Goal: Task Accomplishment & Management: Manage account settings

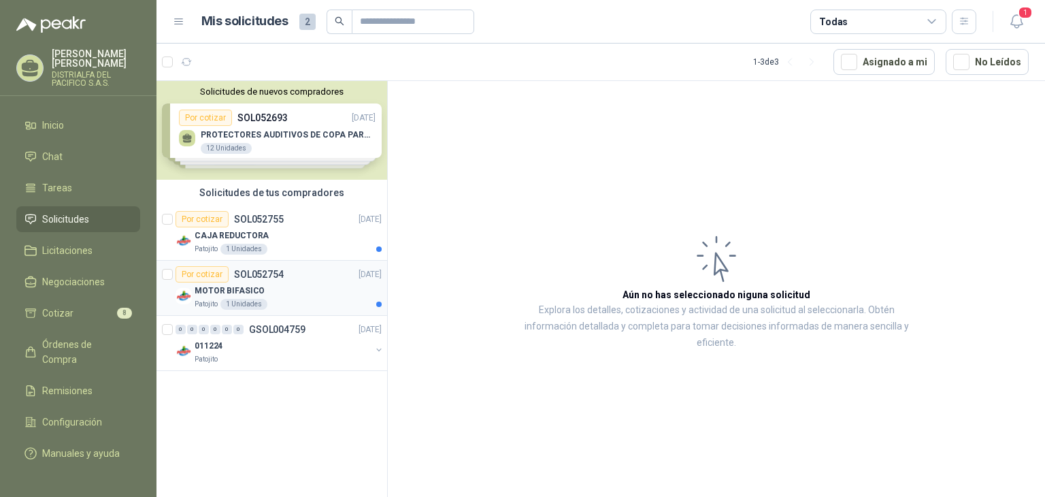
click at [343, 272] on div "Por cotizar SOL052754 [DATE]" at bounding box center [279, 274] width 206 height 16
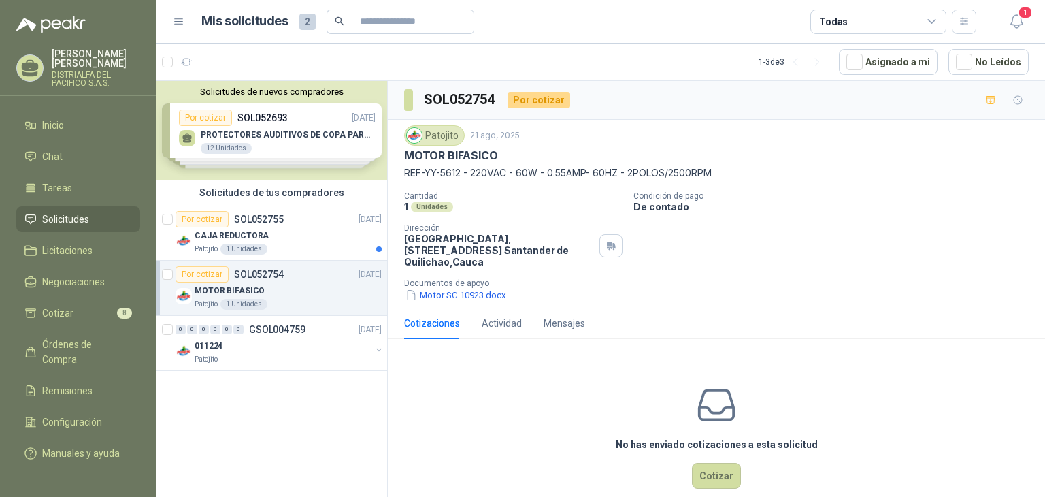
click at [486, 152] on p "MOTOR BIFASICO" at bounding box center [450, 155] width 93 height 14
copy p "MOTOR BIFASICO"
click at [297, 222] on div "Por cotizar SOL052755 [DATE]" at bounding box center [279, 219] width 206 height 16
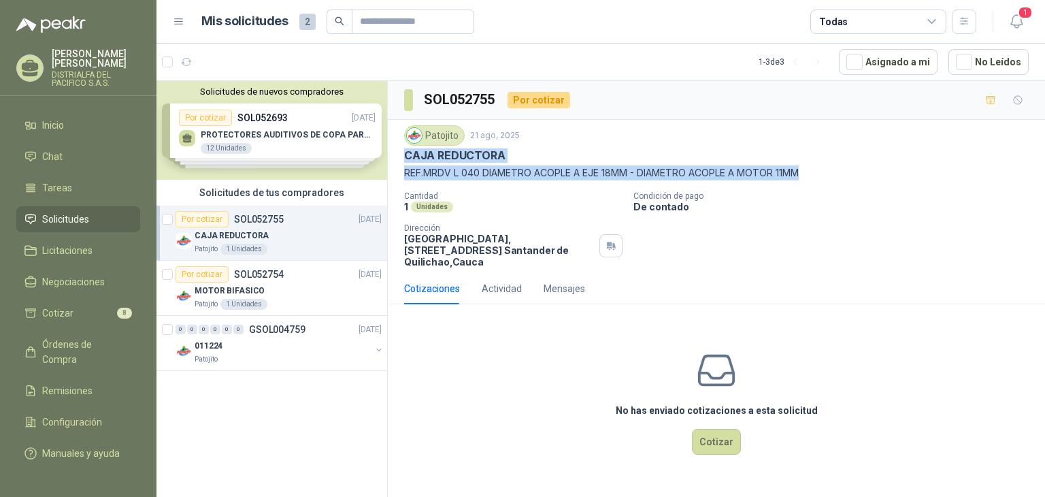
drag, startPoint x: 403, startPoint y: 158, endPoint x: 815, endPoint y: 169, distance: 412.4
click at [815, 169] on div "Patojito [DATE] CAJA REDUCTORA REF.MRDV L 040 DIAMETRO ACOPLE A EJE 18MM - DIAM…" at bounding box center [716, 196] width 657 height 153
copy div "CAJA REDUCTORA REF.MRDV L 040 DIAMETRO ACOPLE A EJE 18MM - DIAMETRO ACOPLE A MO…"
click at [283, 356] on div "Patojito" at bounding box center [283, 359] width 176 height 11
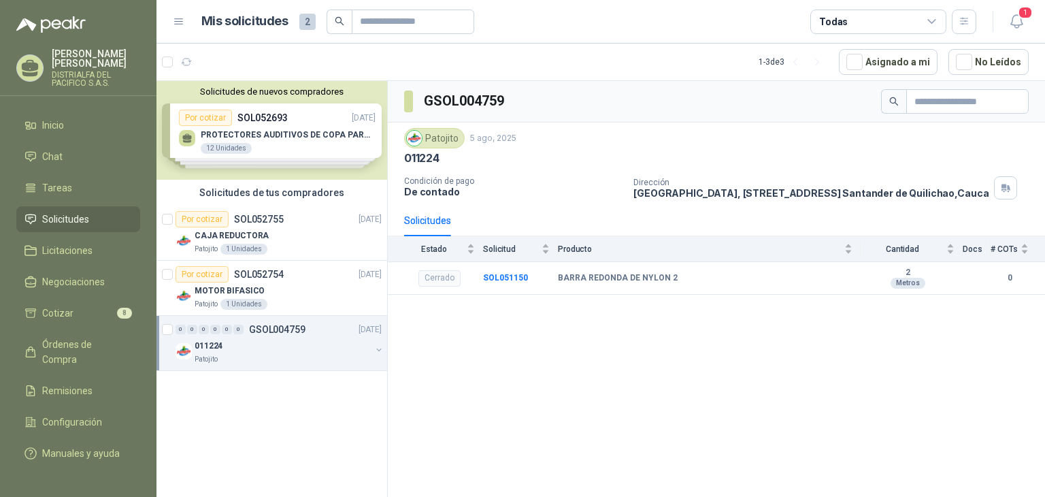
click at [265, 194] on div "Solicitudes de tus compradores" at bounding box center [271, 193] width 231 height 26
click at [1024, 29] on icon "button" at bounding box center [1016, 21] width 17 height 17
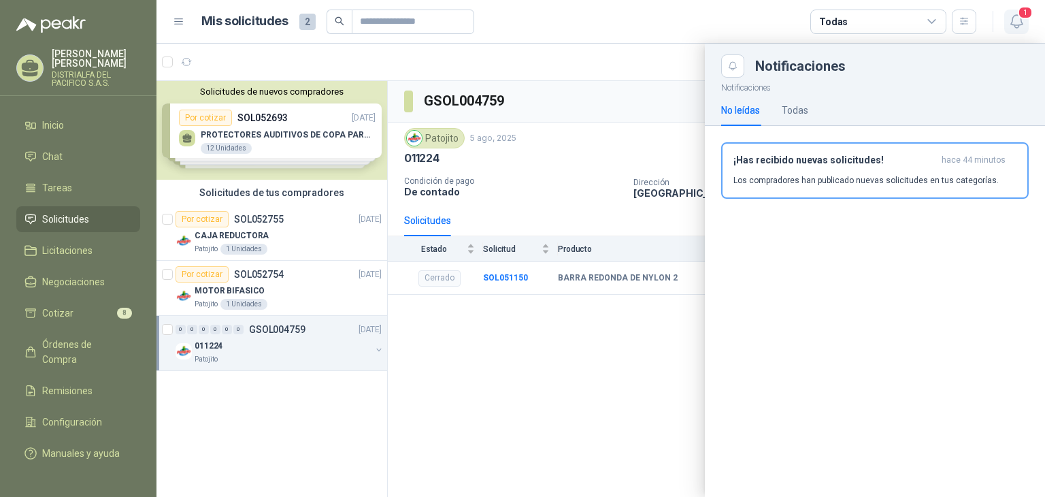
click at [1024, 29] on icon "button" at bounding box center [1016, 21] width 17 height 17
